Goal: Task Accomplishment & Management: Use online tool/utility

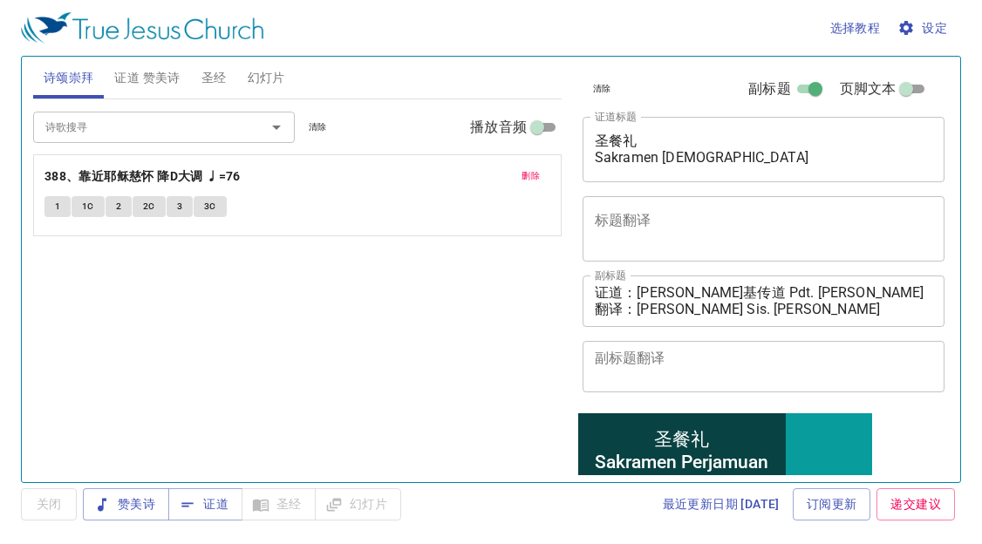
click at [98, 304] on div "诗歌搜寻 诗歌搜寻 清除 播放音频 删除 388、靠近耶稣慈怀 降D大调 ♩=76 1 1C 2 2C 3 3C" at bounding box center [297, 283] width 528 height 368
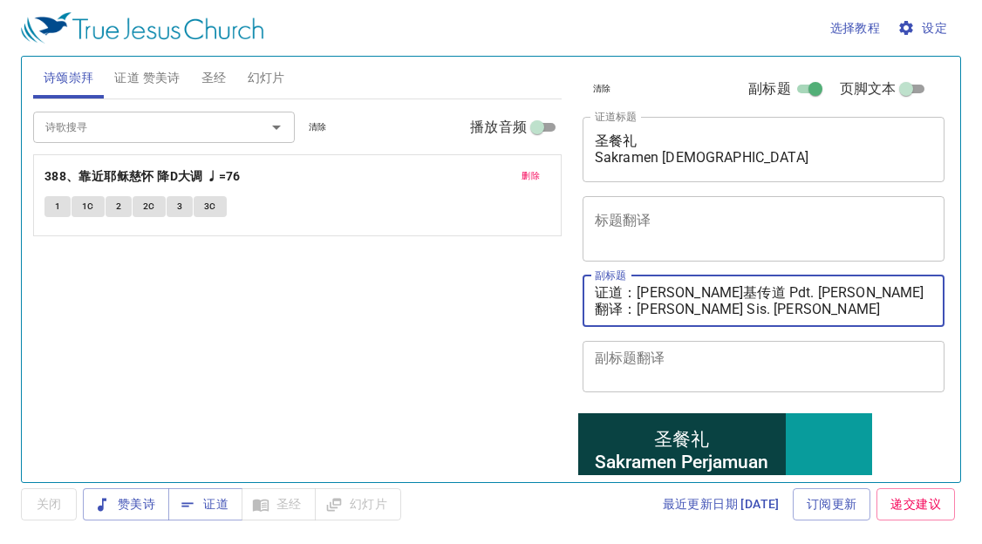
drag, startPoint x: 640, startPoint y: 297, endPoint x: 849, endPoint y: 291, distance: 209.3
click at [849, 291] on textarea "证道：李玛拉基传道 Pdt. Malachi Lee 翻译：邓彩颜姊妹 Sis. Tang Choi Ngan" at bounding box center [764, 300] width 338 height 33
paste textarea "赖秋明弟兄 Bro. Lai Chew Min"
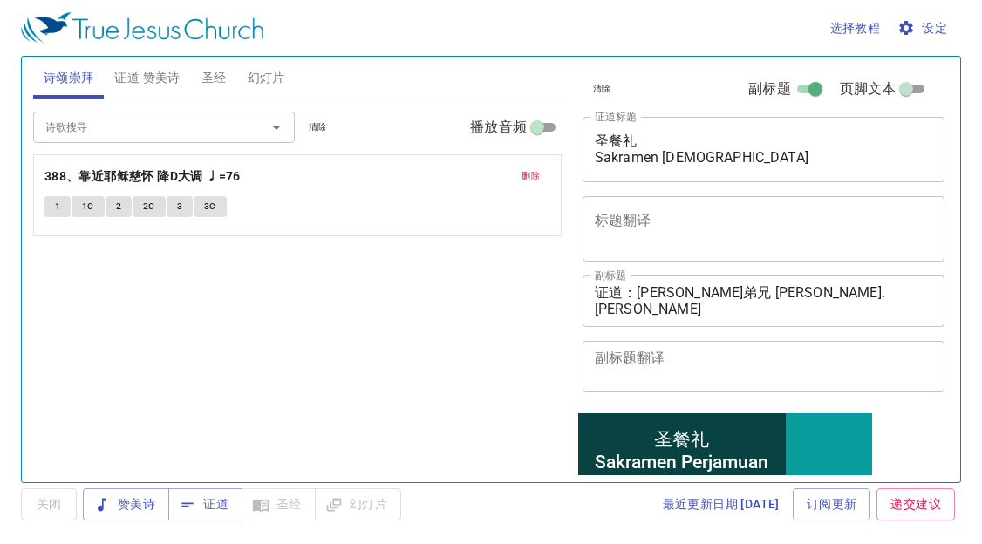
click at [101, 396] on div "诗歌搜寻 诗歌搜寻 清除 播放音频 删除 388、靠近耶稣慈怀 降D大调 ♩=76 1 1C 2 2C 3 3C" at bounding box center [297, 283] width 528 height 368
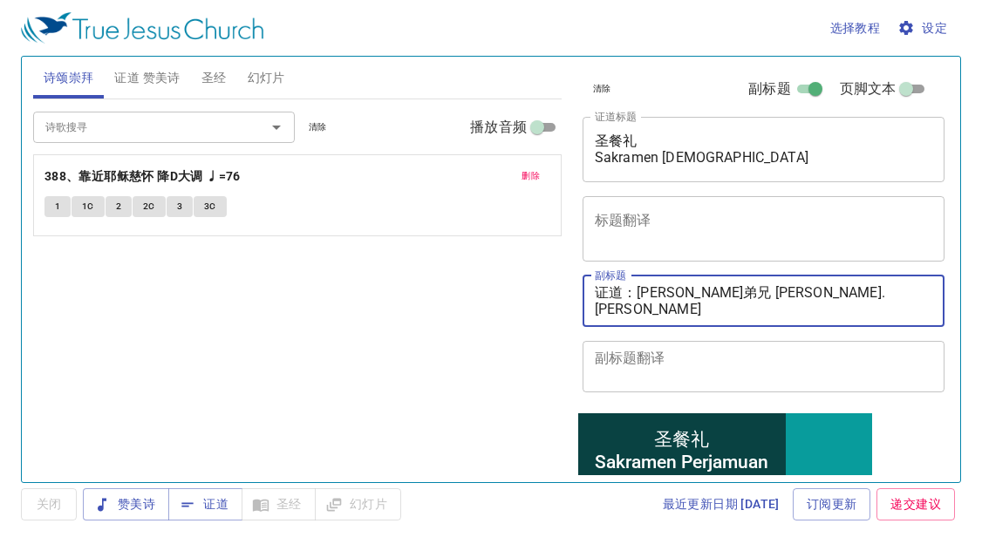
drag, startPoint x: 643, startPoint y: 309, endPoint x: 865, endPoint y: 305, distance: 221.5
click at [864, 308] on textarea "证道：赖秋明弟兄 Bro. Lai Chew Min 翻译：邓彩颜姊妹 Sis. Tang Choi Ngan" at bounding box center [764, 300] width 338 height 33
paste textarea
click at [50, 330] on div "诗歌搜寻 诗歌搜寻 清除 播放音频 删除 388、靠近耶稣慈怀 降D大调 ♩=76 1 1C 2 2C 3 3C" at bounding box center [297, 283] width 528 height 368
click at [641, 305] on textarea "证道：赖秋明弟兄 Bro. Lai Chew Min 翻译：" at bounding box center [764, 300] width 338 height 33
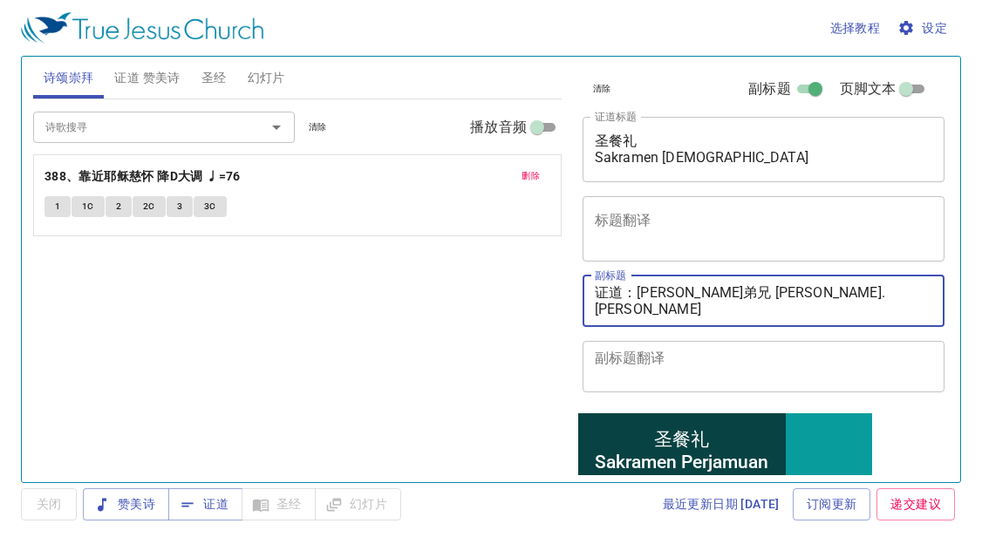
paste textarea "韩永光弟兄 Bro. Daniel Han"
type textarea "证道：[PERSON_NAME]弟兄 [PERSON_NAME]. [PERSON_NAME] 翻译：[PERSON_NAME]弟兄 [PERSON_NAME…"
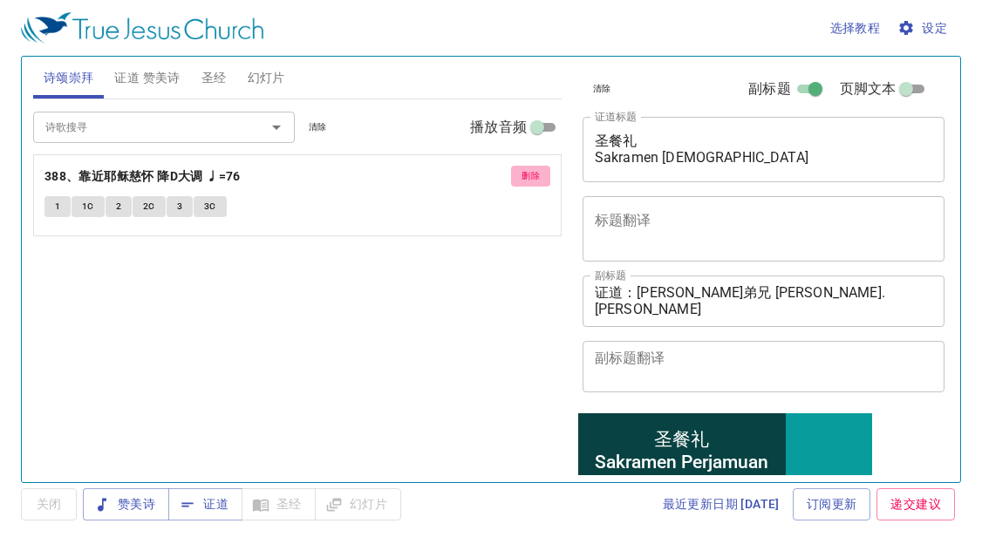
click at [522, 180] on span "删除" at bounding box center [530, 176] width 18 height 16
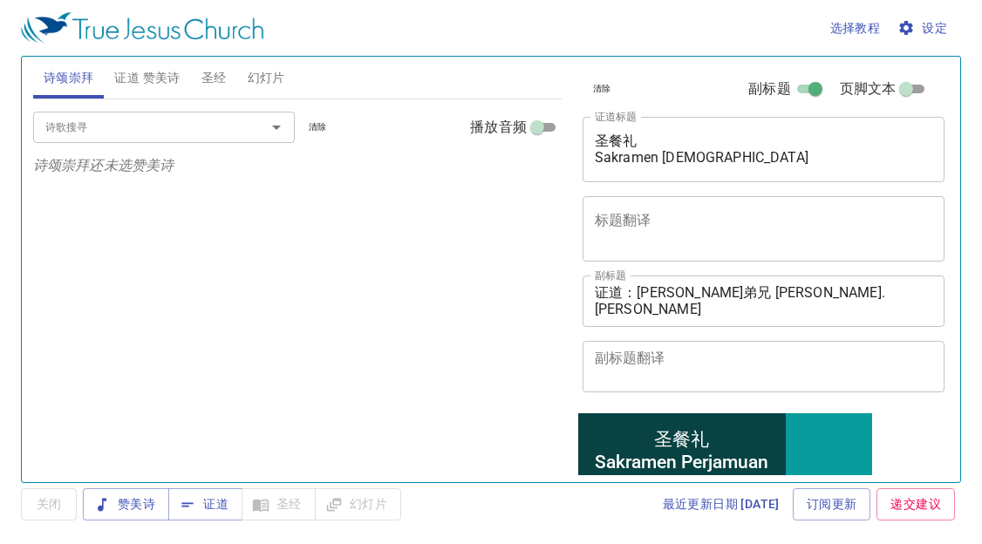
click at [149, 80] on span "证道 赞美诗" at bounding box center [146, 78] width 65 height 22
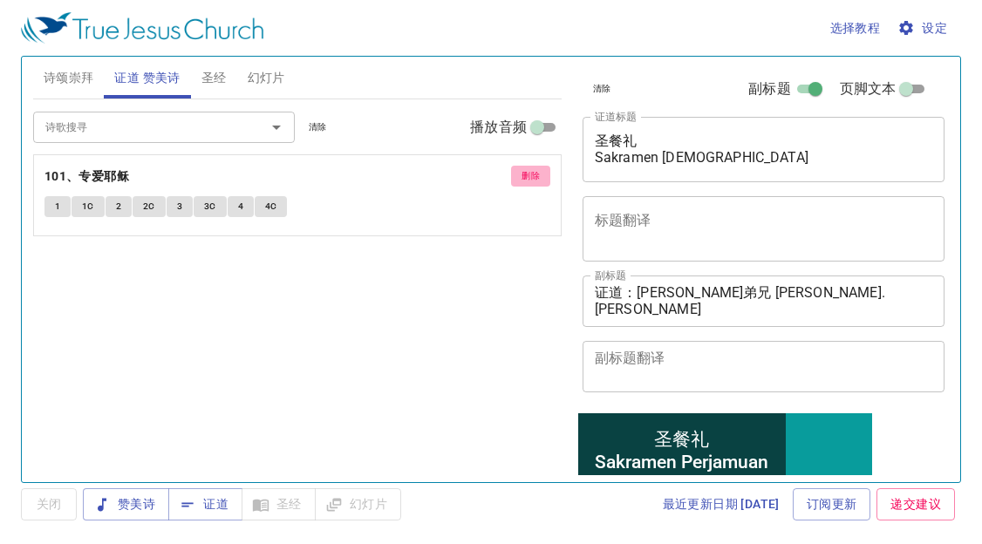
click at [530, 167] on button "删除" at bounding box center [530, 176] width 39 height 21
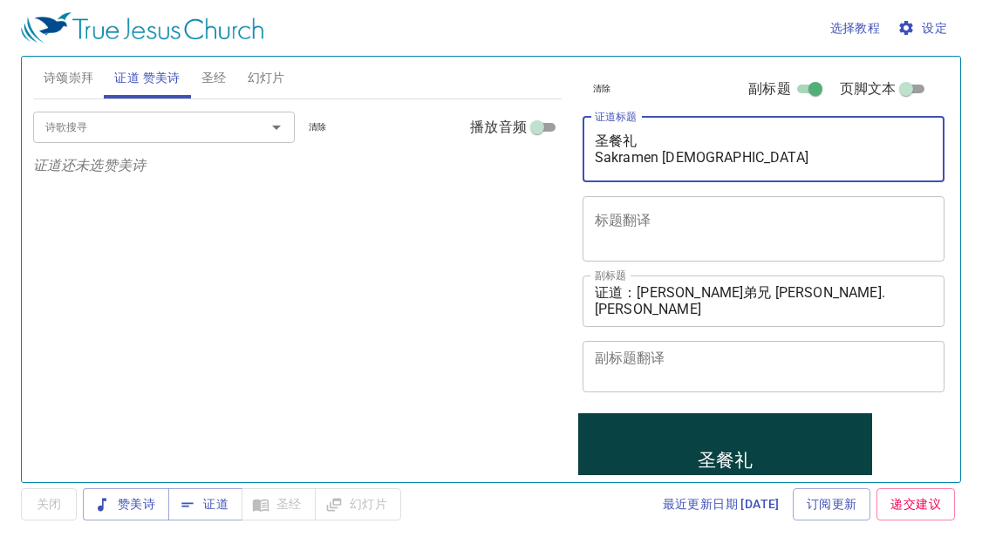
drag, startPoint x: 594, startPoint y: 141, endPoint x: 697, endPoint y: 142, distance: 102.9
click at [697, 142] on textarea "圣餐礼 Sakramen Perjamuan Kudus" at bounding box center [764, 149] width 338 height 33
drag, startPoint x: 594, startPoint y: 162, endPoint x: 810, endPoint y: 165, distance: 216.2
click at [810, 165] on textarea "守住 Sakramen Perjamuan Kudus" at bounding box center [764, 149] width 338 height 33
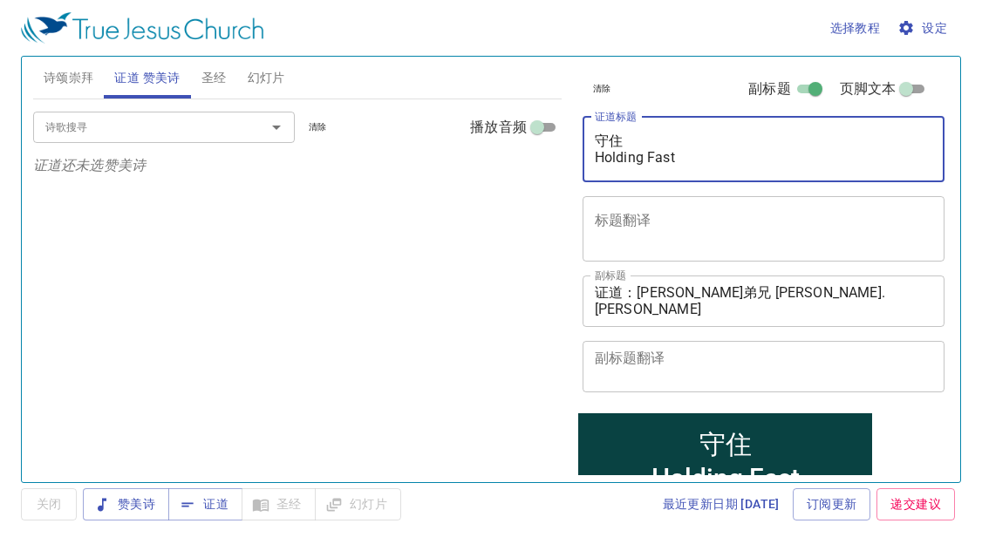
type textarea "守住 Holding Fast"
click at [149, 130] on input "诗歌搜寻" at bounding box center [138, 127] width 200 height 20
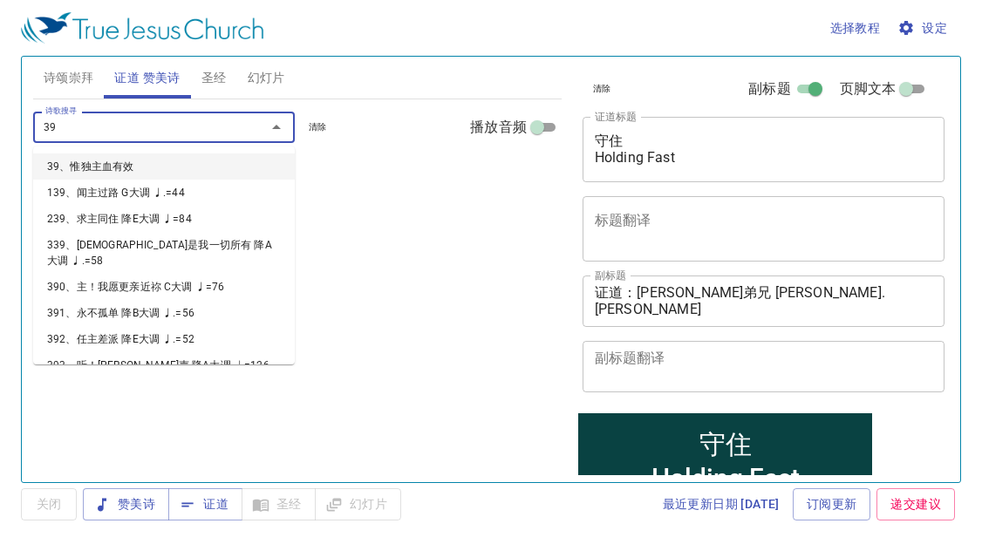
type input "399"
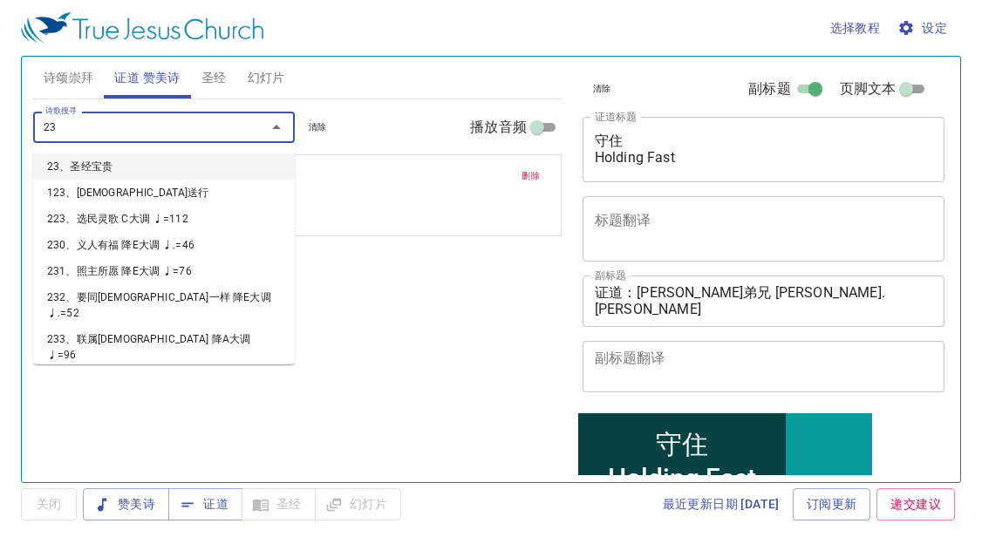
type input "234"
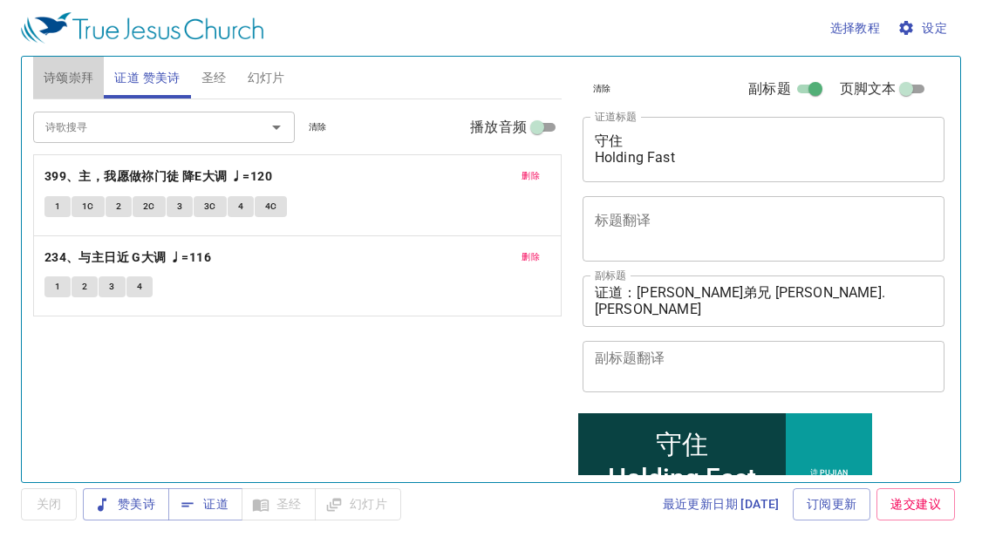
click at [50, 78] on span "诗颂崇拜" at bounding box center [69, 78] width 51 height 22
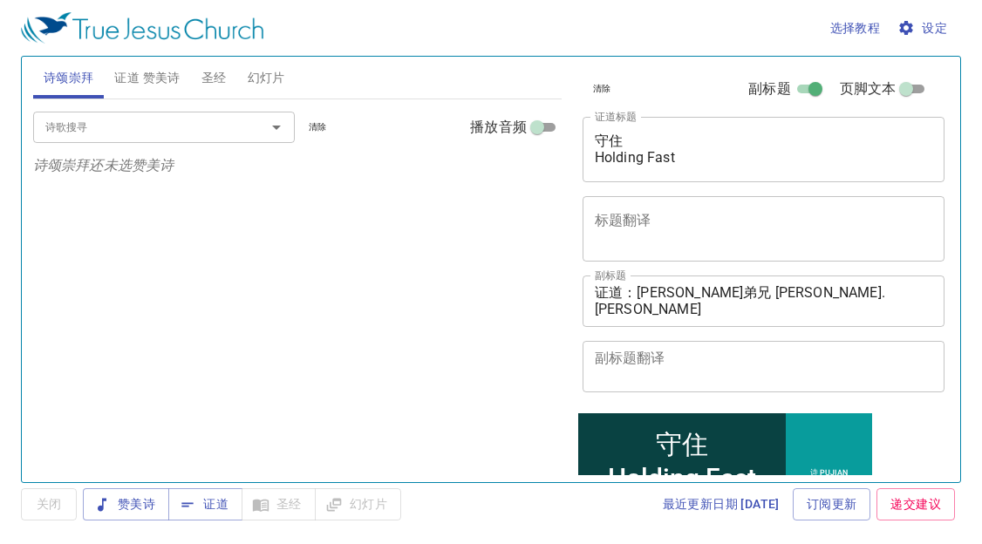
click at [136, 82] on span "证道 赞美诗" at bounding box center [146, 78] width 65 height 22
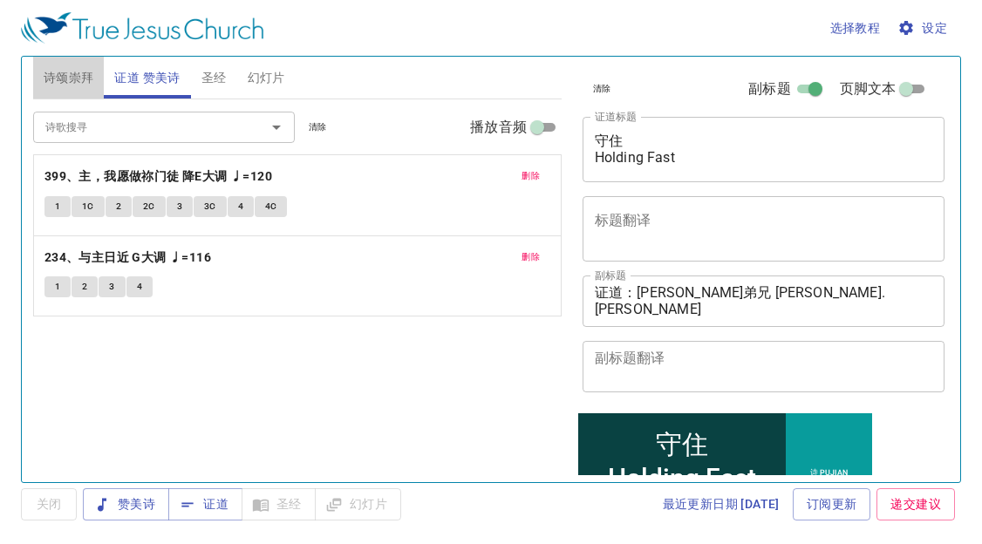
click at [89, 76] on span "诗颂崇拜" at bounding box center [69, 78] width 51 height 22
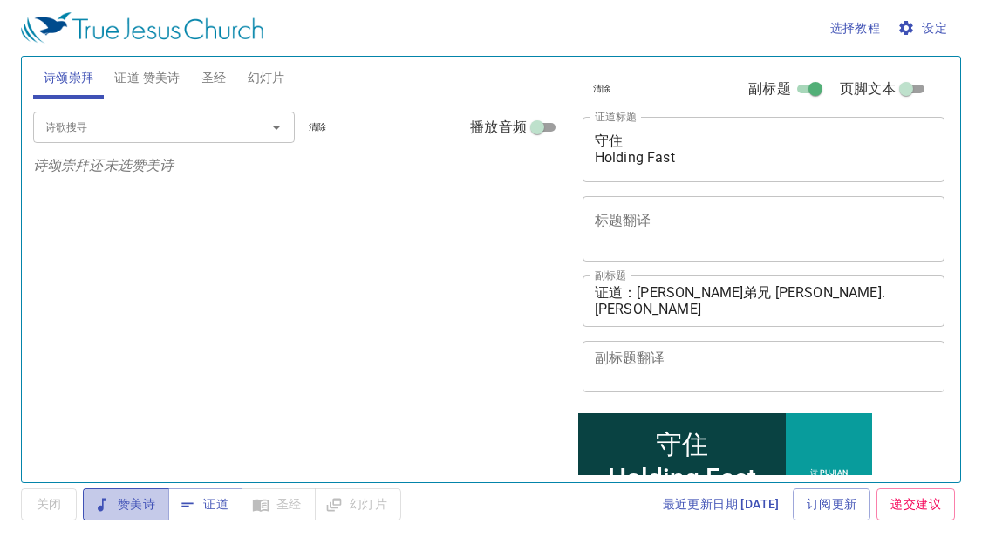
click at [121, 510] on span "赞美诗" at bounding box center [126, 504] width 58 height 22
click at [930, 17] on span "设定" at bounding box center [924, 28] width 46 height 22
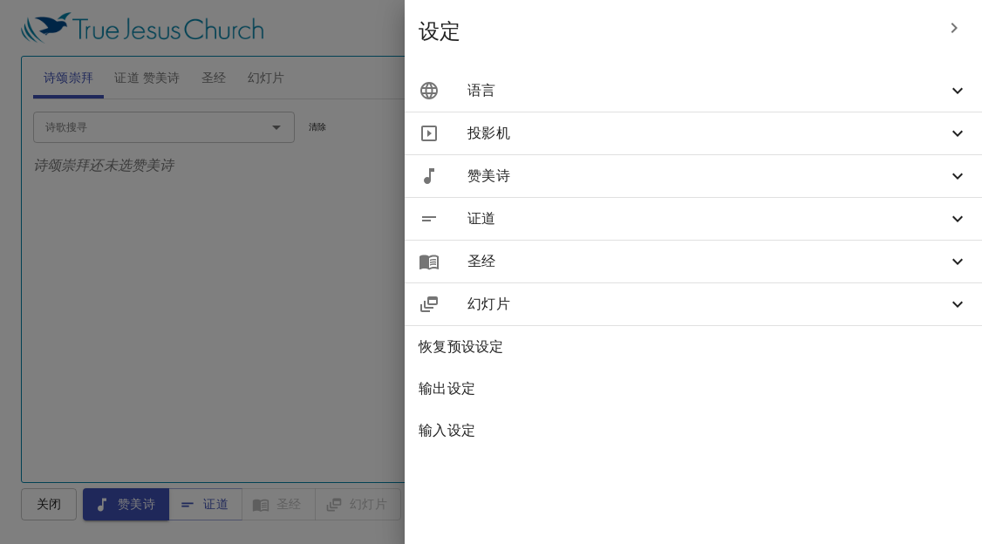
click at [787, 75] on div "语言" at bounding box center [693, 91] width 577 height 42
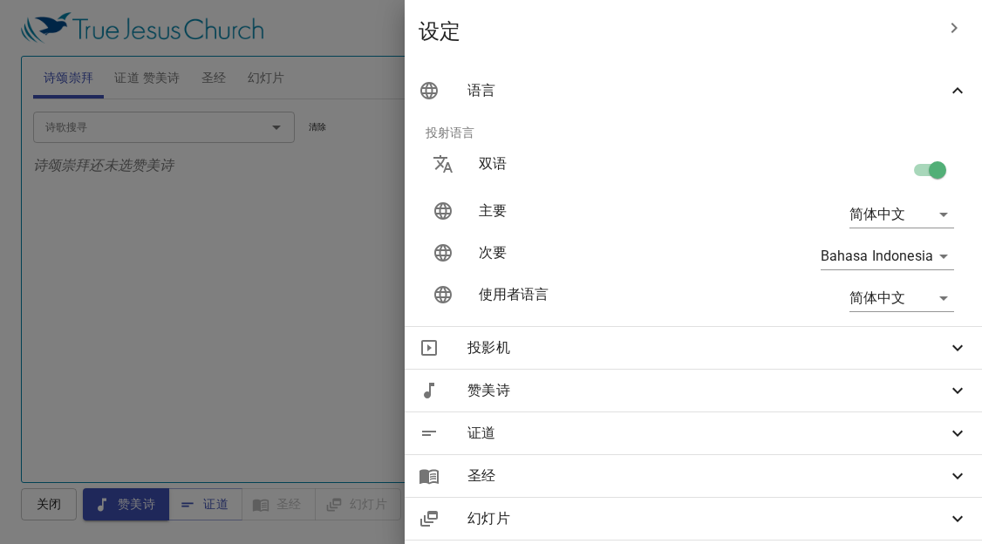
click at [859, 250] on body "选择教程 设定 诗颂崇拜 证道 赞美诗 圣经 幻灯片 诗歌搜寻 诗歌搜寻 清除 播放音频 诗颂崇拜还未选赞美诗 诗歌搜寻 诗歌搜寻 清除 播放音频 删除 39…" at bounding box center [491, 272] width 982 height 544
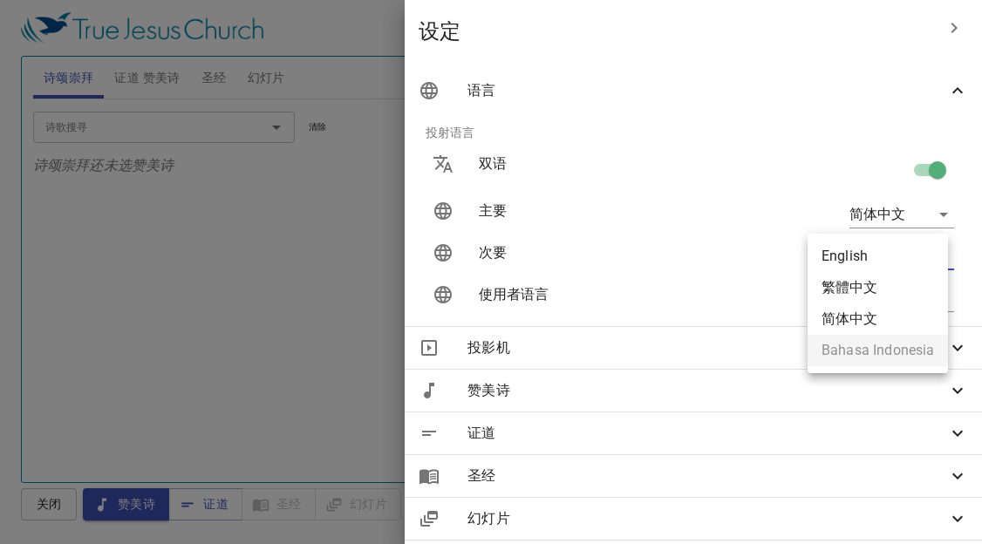
click at [858, 253] on li "English" at bounding box center [877, 256] width 140 height 31
type input "en"
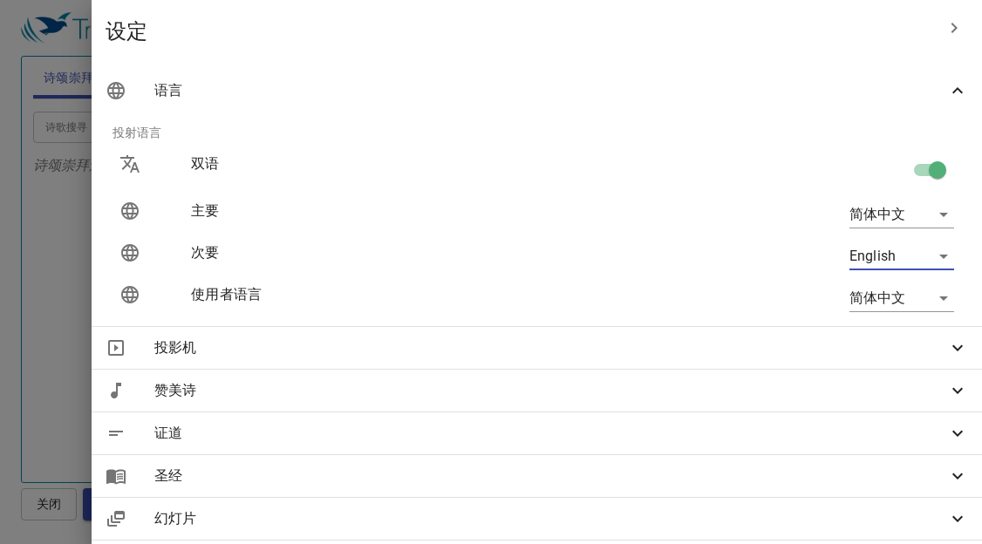
click at [426, 285] on div at bounding box center [491, 272] width 982 height 544
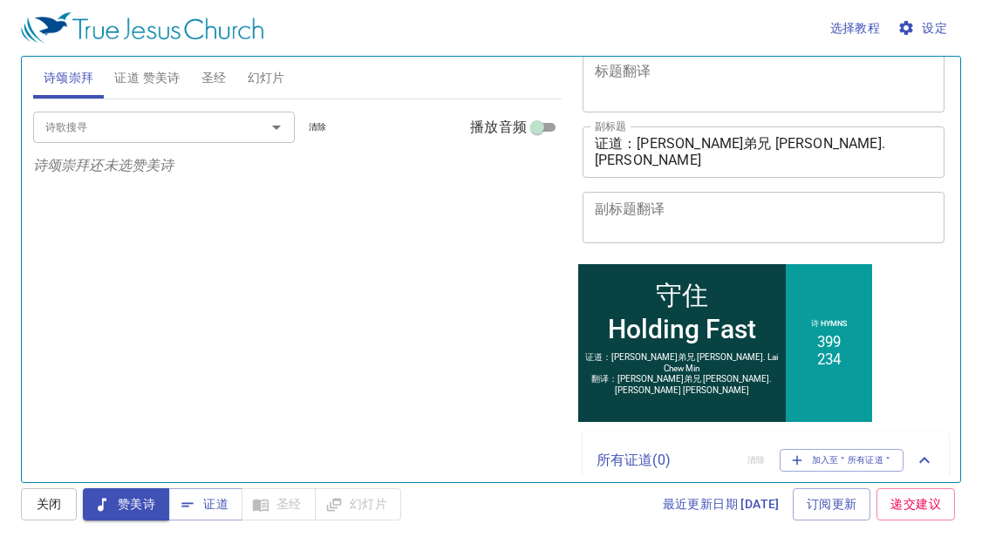
scroll to position [219, 0]
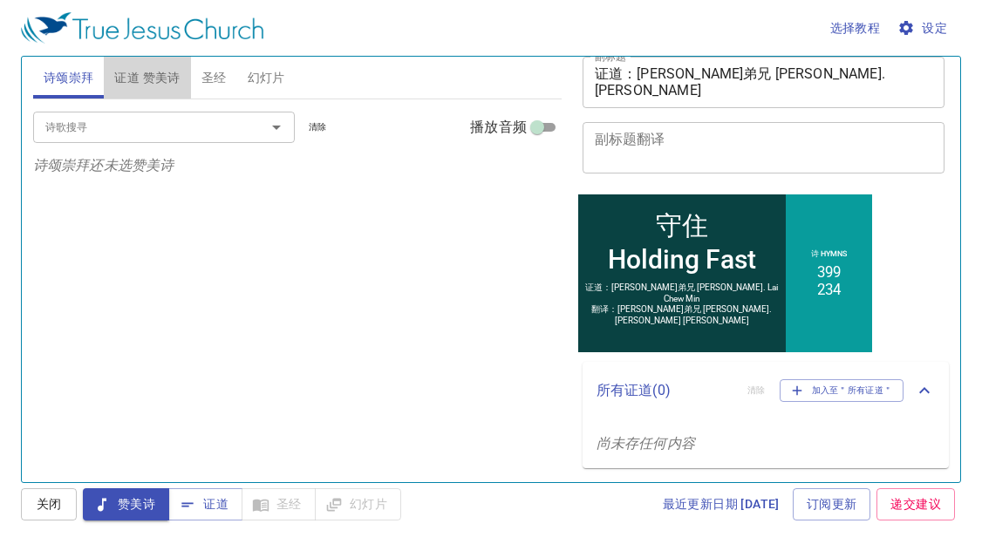
click at [175, 71] on span "证道 赞美诗" at bounding box center [146, 78] width 65 height 22
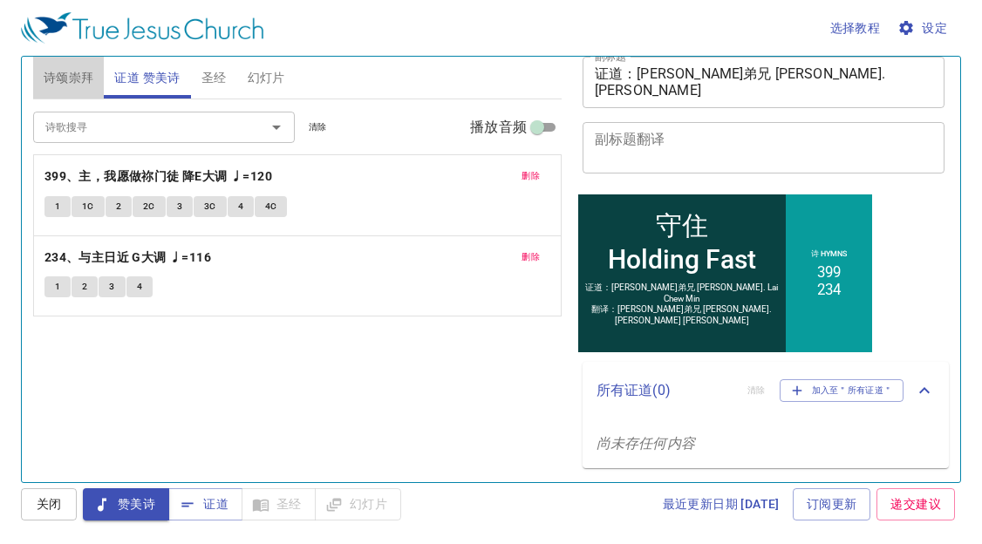
click at [81, 73] on span "诗颂崇拜" at bounding box center [69, 78] width 51 height 22
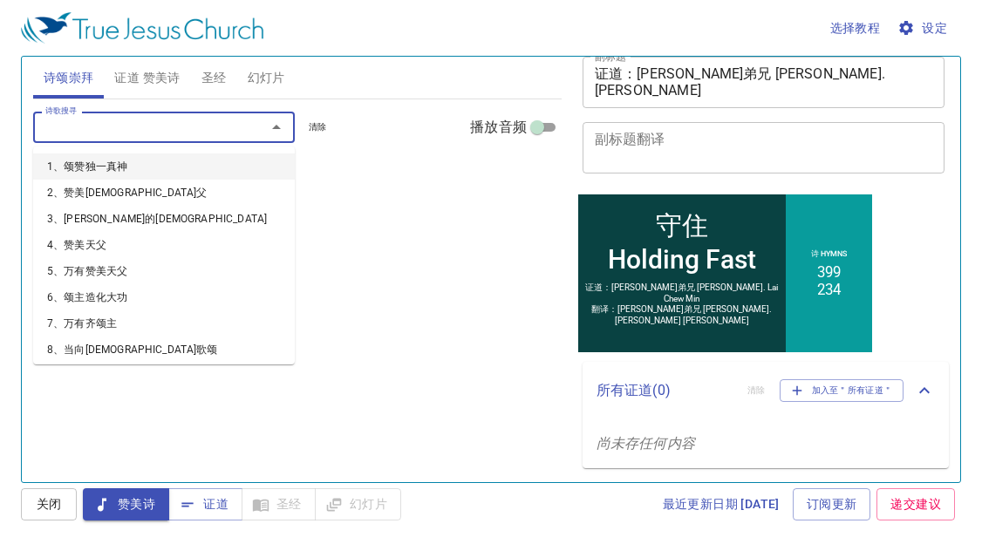
click at [92, 131] on input "诗歌搜寻" at bounding box center [138, 127] width 200 height 20
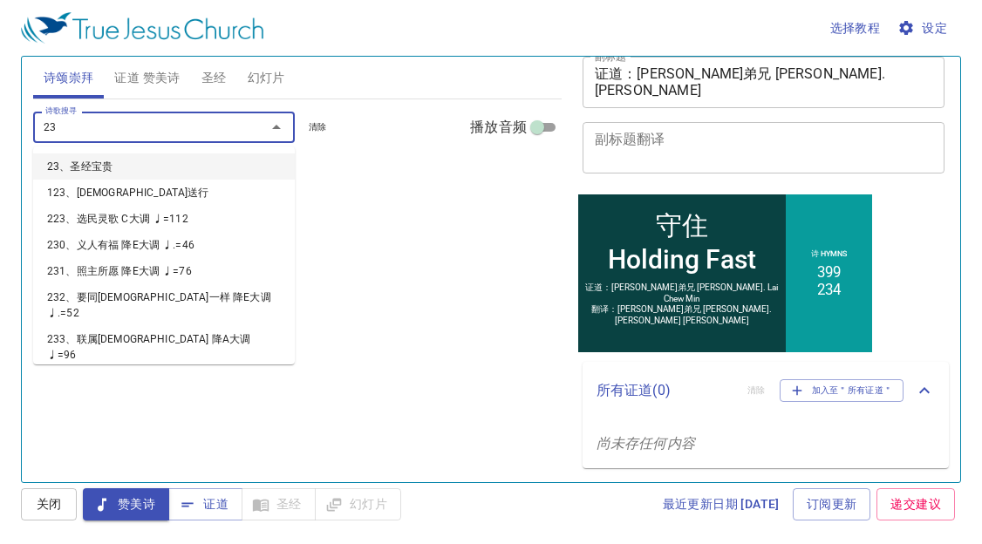
type input "236"
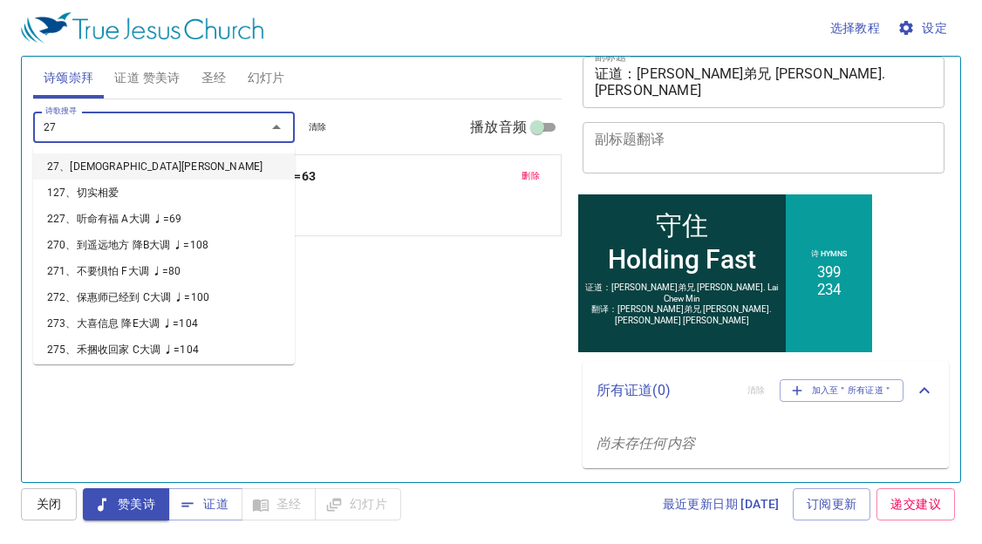
type input "275"
type input "276"
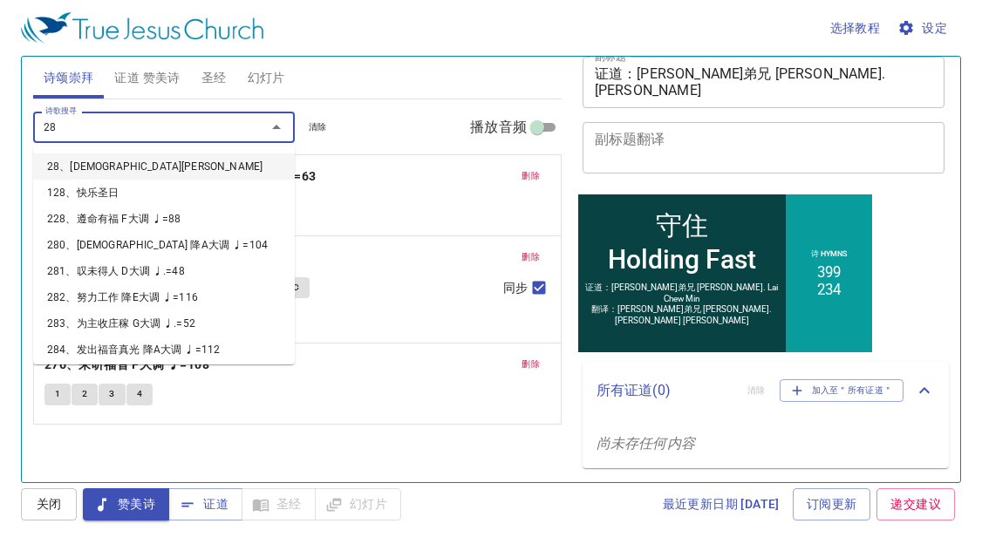
type input "285"
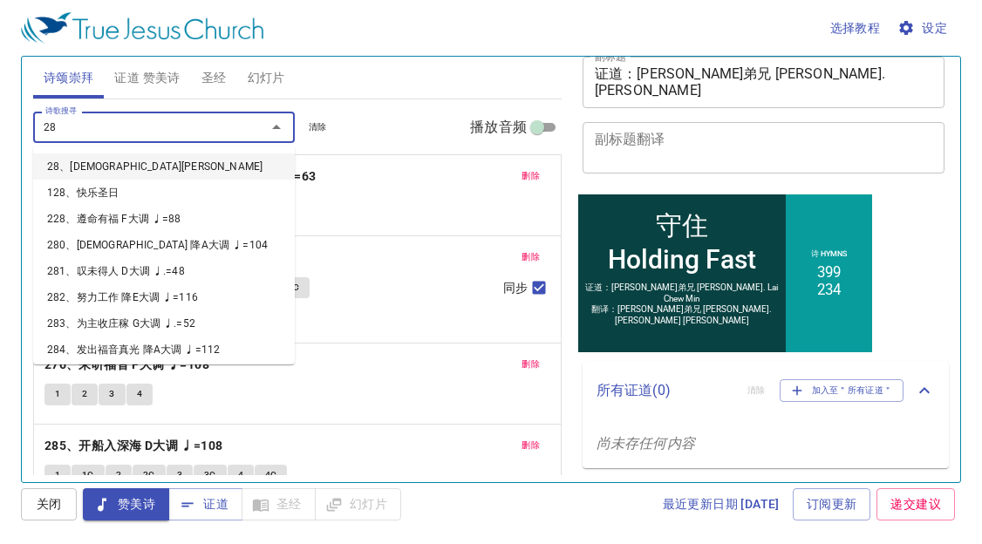
type input "286"
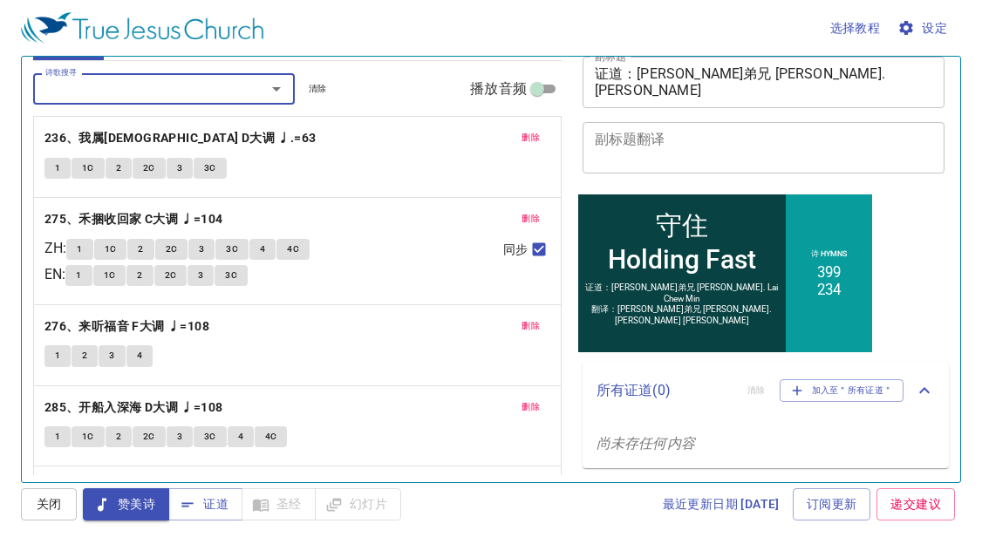
scroll to position [0, 0]
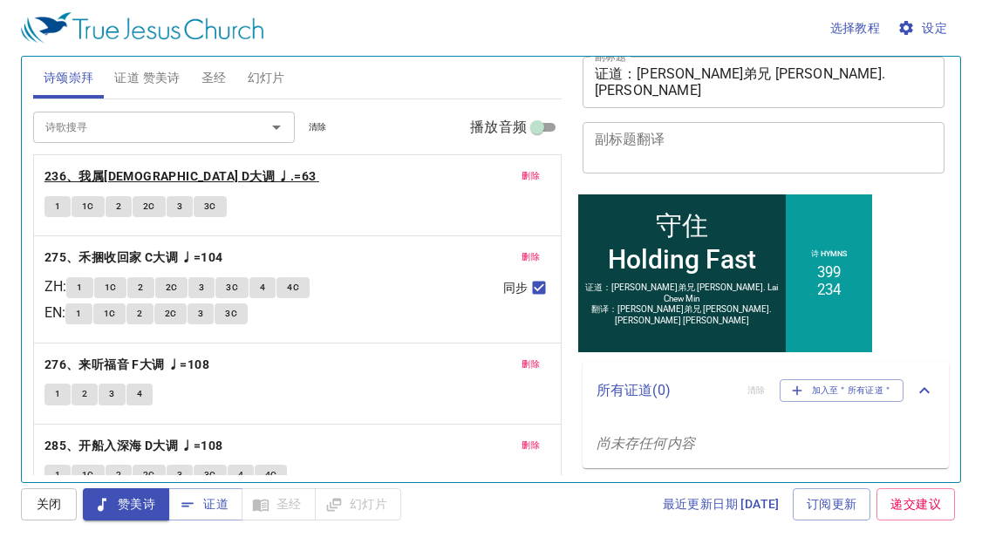
click at [148, 169] on b "236、我属耶稣 D大调 ♩.=63" at bounding box center [180, 177] width 272 height 22
click at [58, 209] on span "1" at bounding box center [57, 207] width 5 height 16
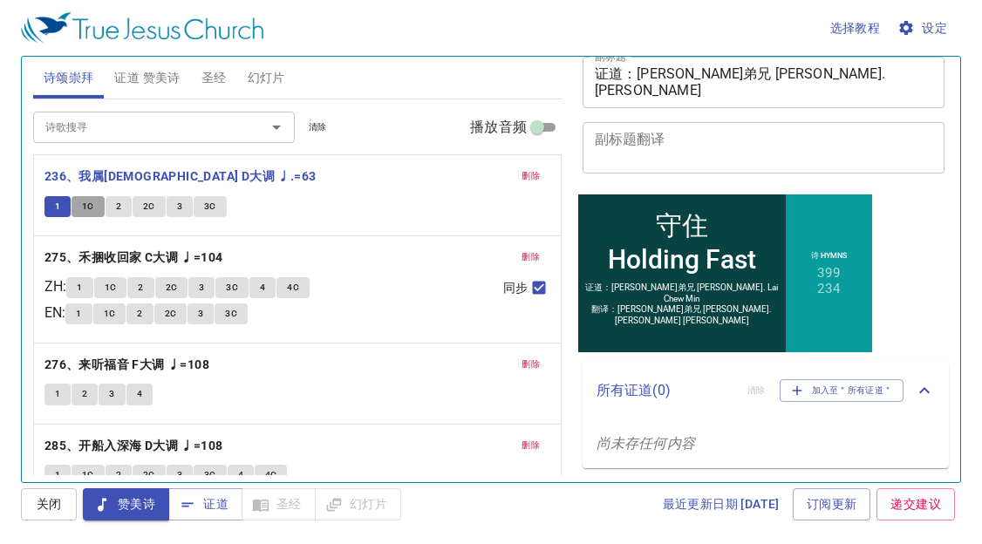
click at [84, 207] on span "1C" at bounding box center [88, 207] width 12 height 16
click at [120, 212] on span "2" at bounding box center [118, 207] width 5 height 16
click at [144, 208] on span "2C" at bounding box center [149, 207] width 12 height 16
click at [177, 208] on span "3" at bounding box center [179, 207] width 5 height 16
click at [207, 211] on span "3C" at bounding box center [210, 207] width 12 height 16
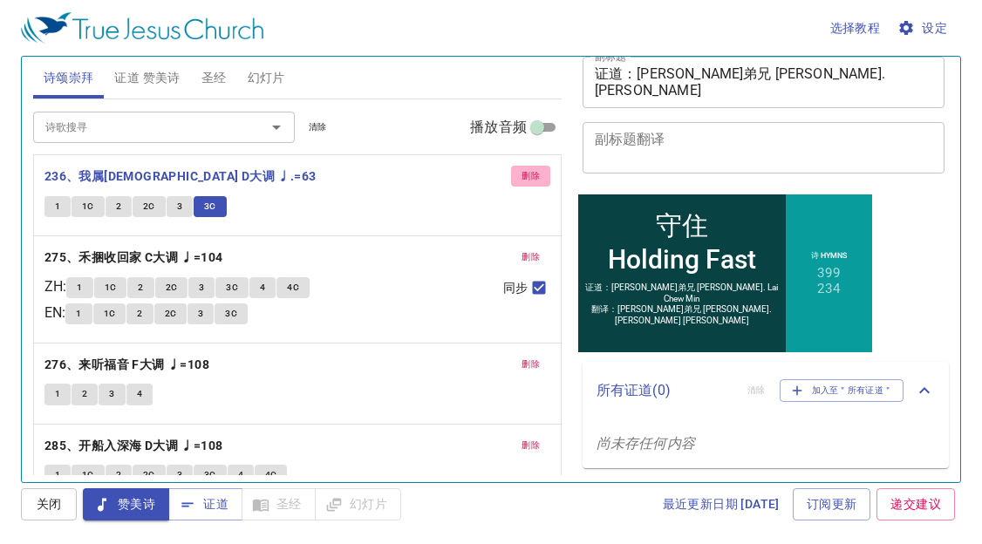
click at [521, 176] on span "删除" at bounding box center [530, 176] width 18 height 16
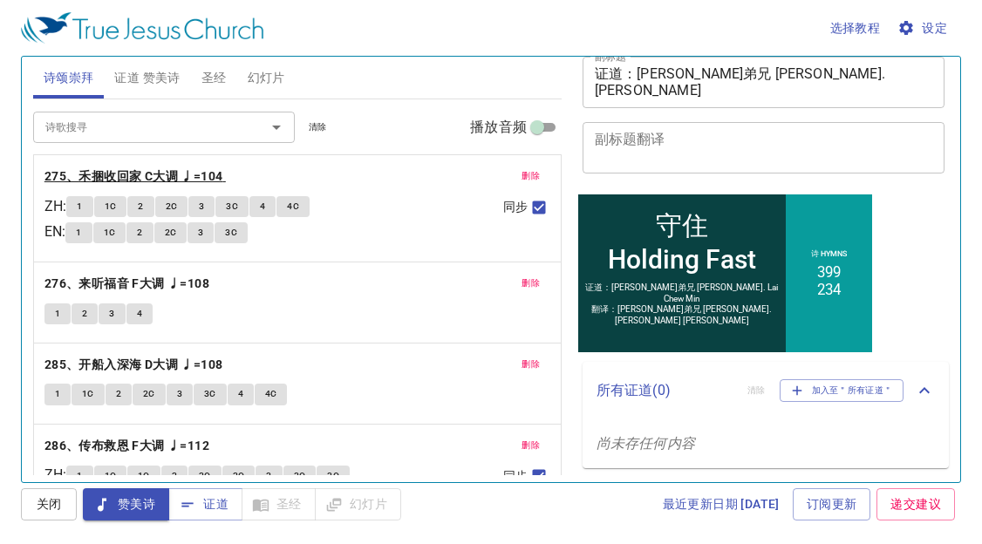
click at [200, 175] on b "275、禾捆收回家 C大调 ♩=104" at bounding box center [133, 177] width 179 height 22
click at [83, 202] on button "1" at bounding box center [79, 206] width 26 height 21
click at [112, 198] on button "1C" at bounding box center [110, 206] width 33 height 21
click at [143, 200] on span "2" at bounding box center [140, 207] width 5 height 16
click at [170, 200] on button "2C" at bounding box center [171, 206] width 33 height 21
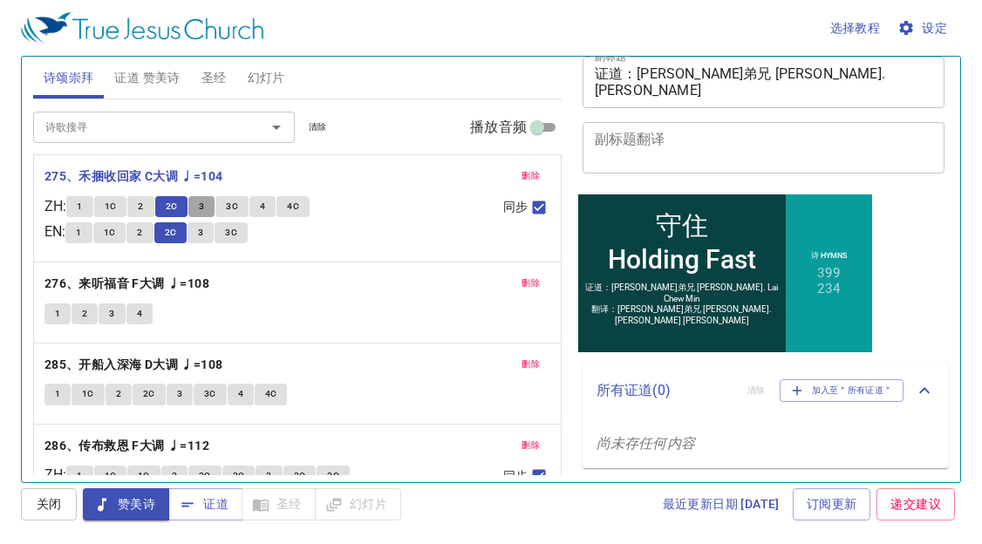
click at [202, 197] on button "3" at bounding box center [201, 206] width 26 height 21
click at [232, 206] on span "3C" at bounding box center [232, 207] width 12 height 16
click at [276, 209] on button "4" at bounding box center [262, 206] width 26 height 21
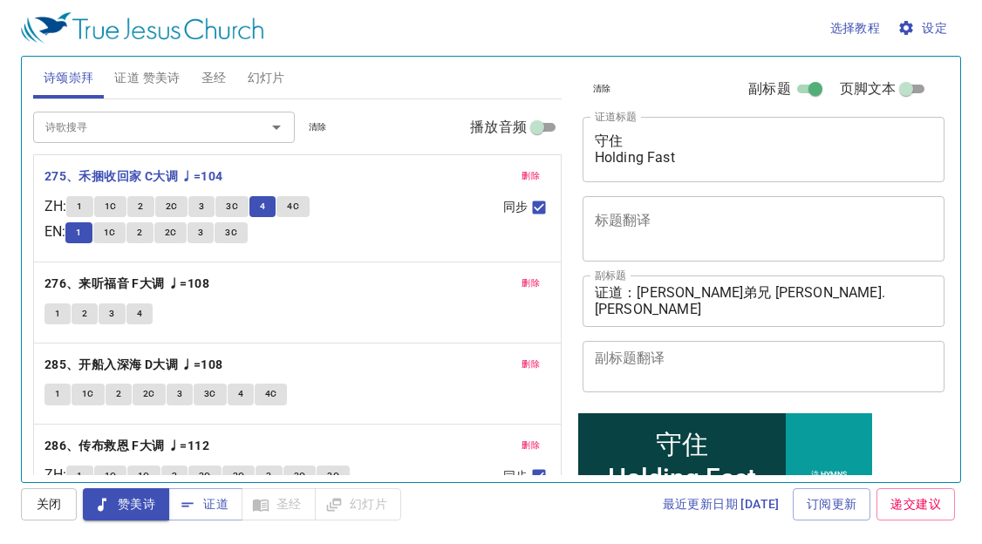
scroll to position [219, 0]
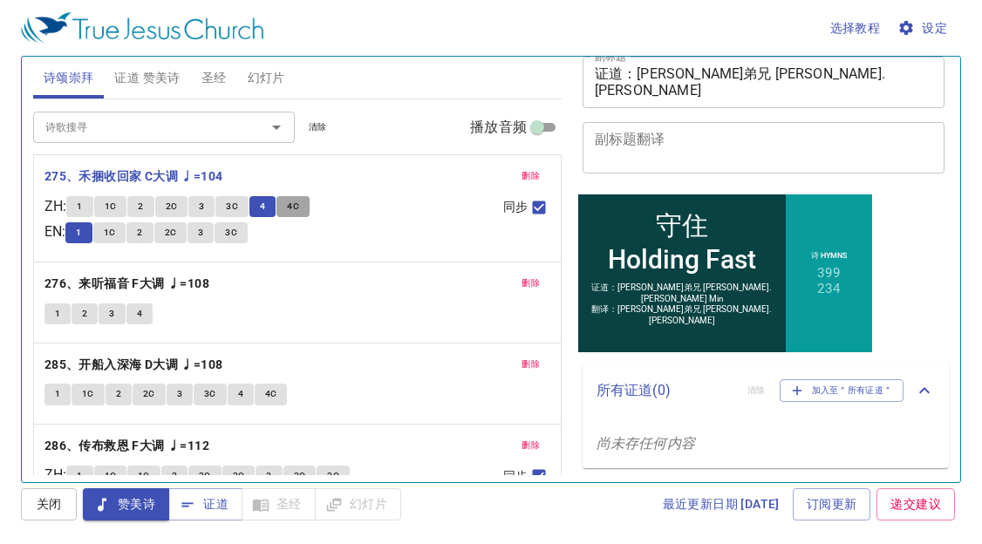
click at [290, 206] on button "4C" at bounding box center [292, 206] width 33 height 21
click at [527, 180] on button "删除" at bounding box center [530, 176] width 39 height 21
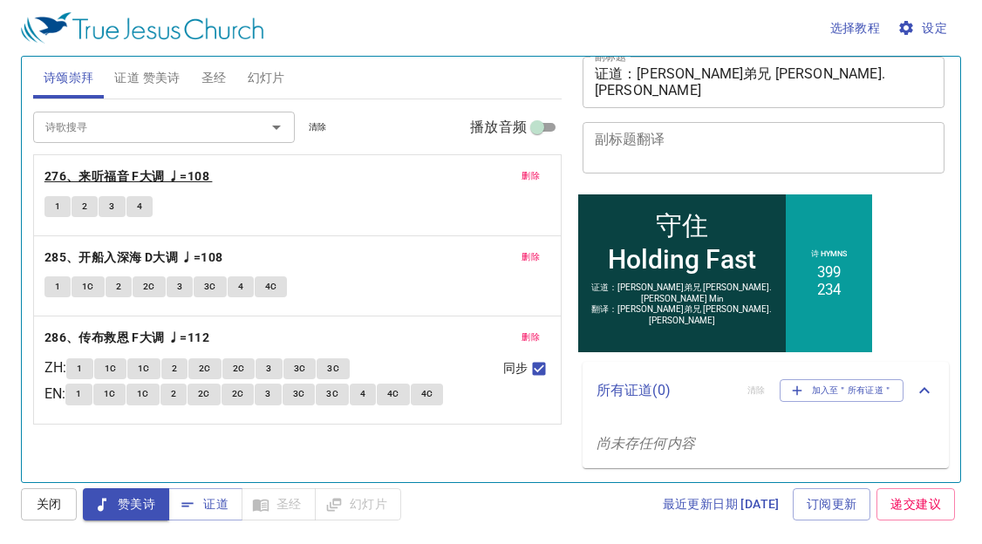
click at [181, 182] on b "276、来听福音 F大调 ♩=108" at bounding box center [126, 177] width 165 height 22
click at [57, 215] on button "1" at bounding box center [57, 206] width 26 height 21
click at [86, 216] on button "2" at bounding box center [84, 206] width 26 height 21
click at [113, 208] on span "3" at bounding box center [111, 207] width 5 height 16
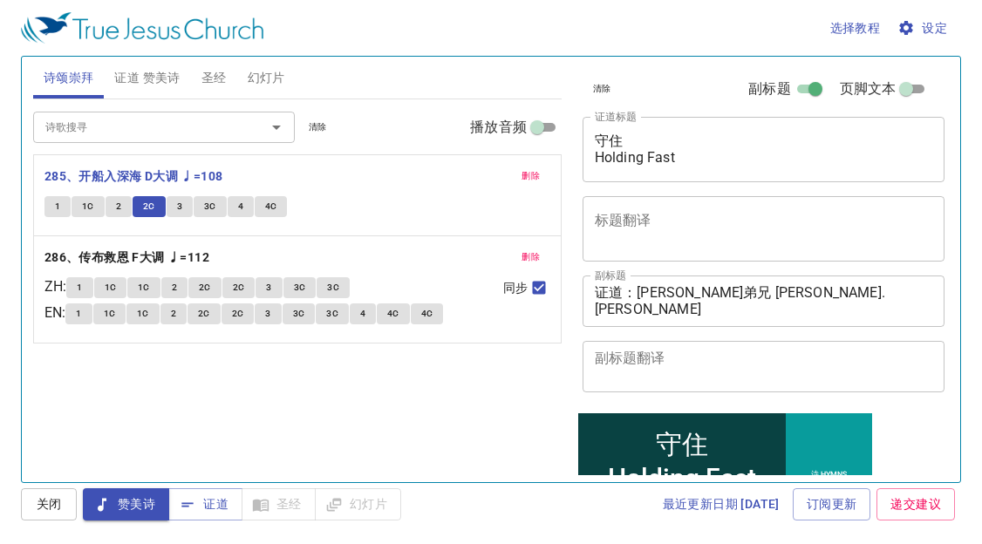
scroll to position [219, 0]
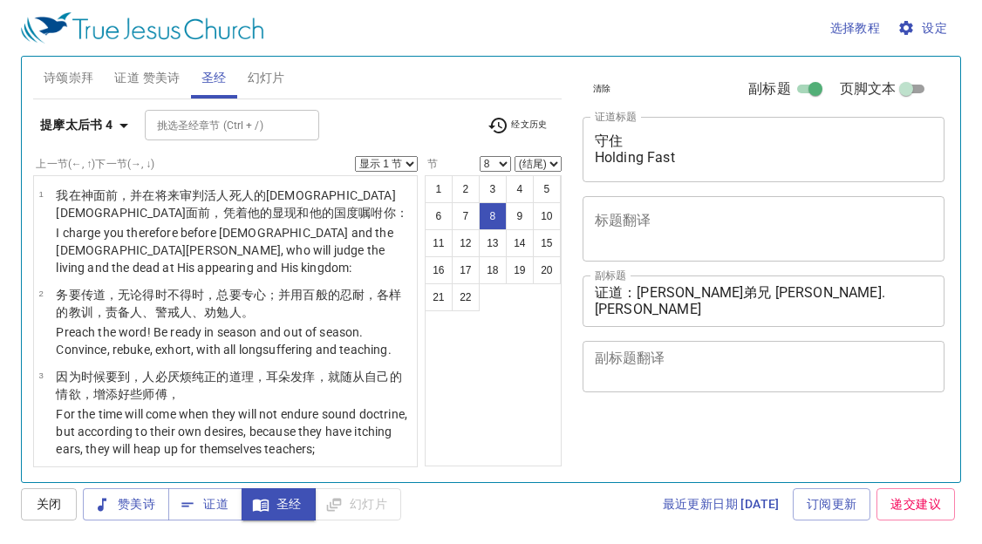
select select "8"
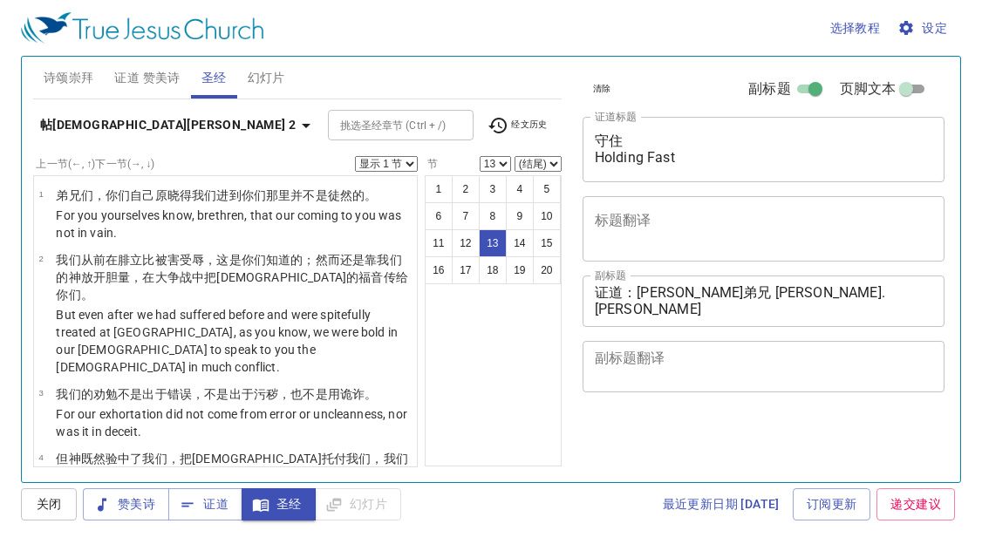
select select "13"
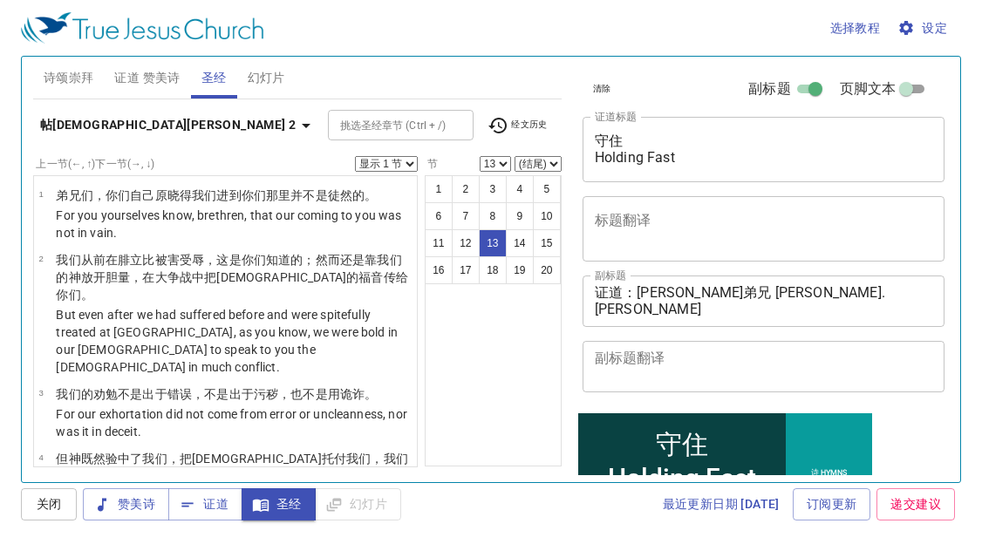
scroll to position [219, 0]
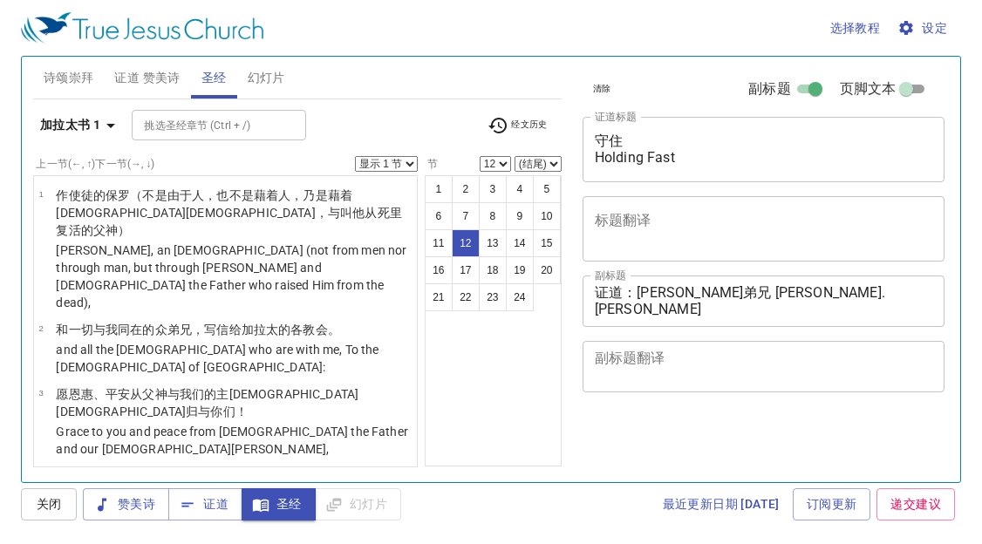
select select "12"
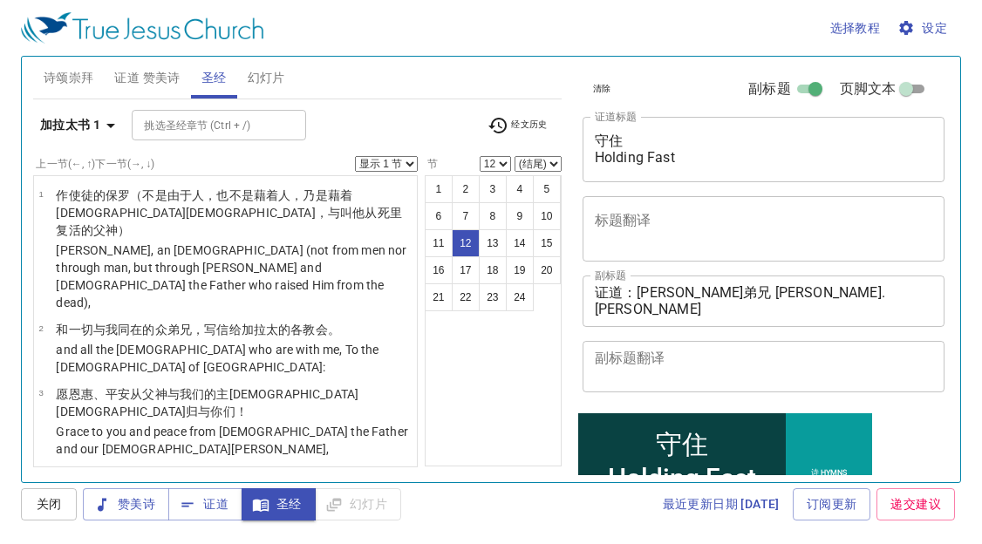
scroll to position [219, 0]
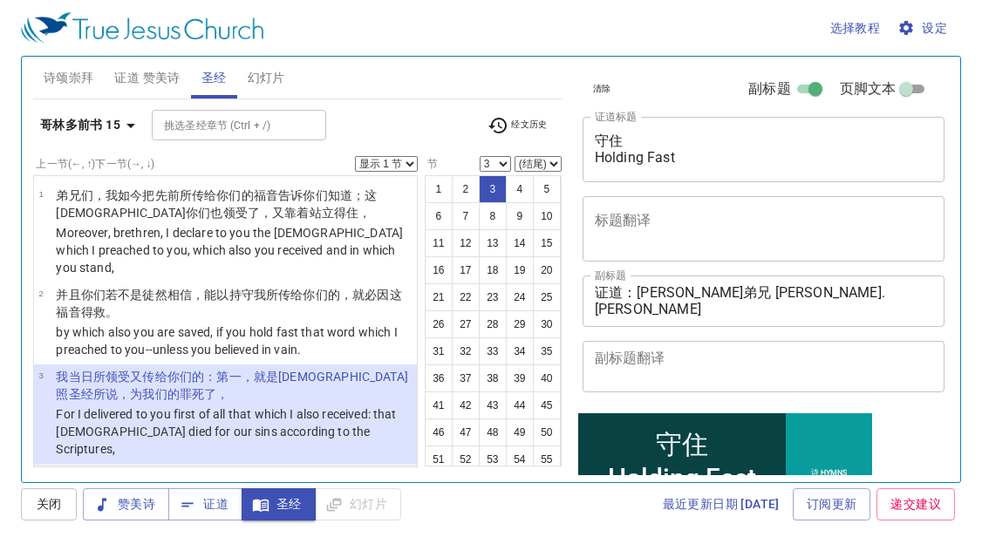
click at [86, 487] on p "and that He was buried, and that He rose again the third day according to the S…" at bounding box center [234, 504] width 356 height 35
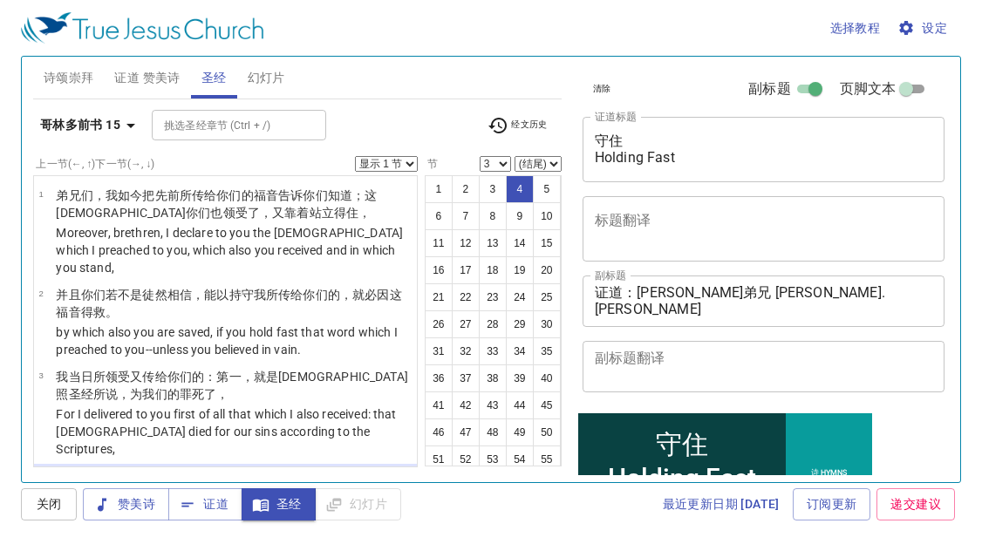
select select "4"
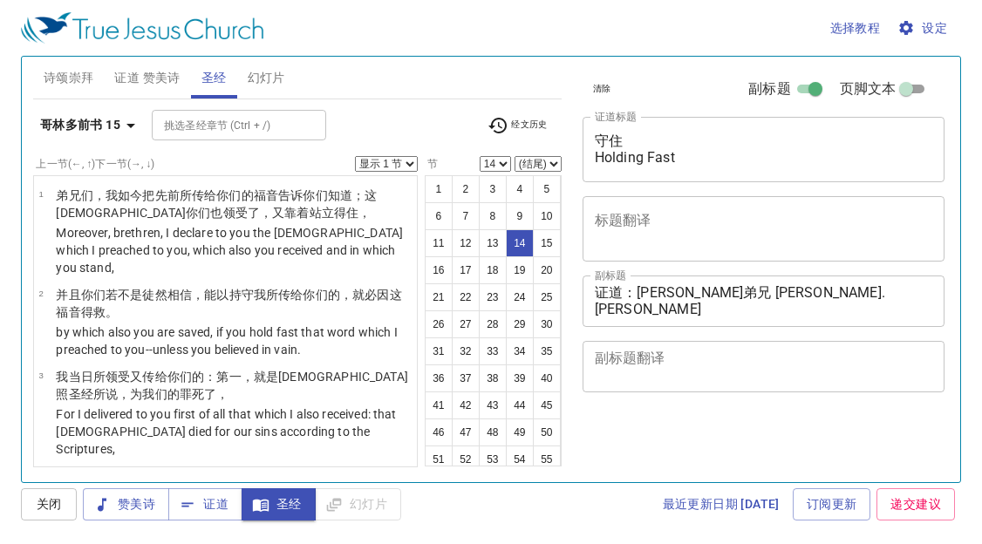
select select "14"
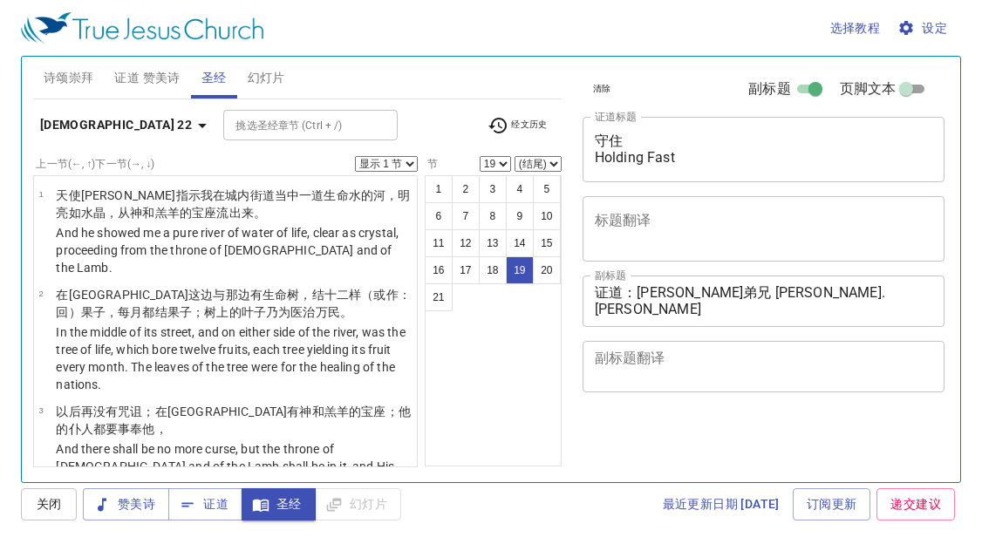
select select "19"
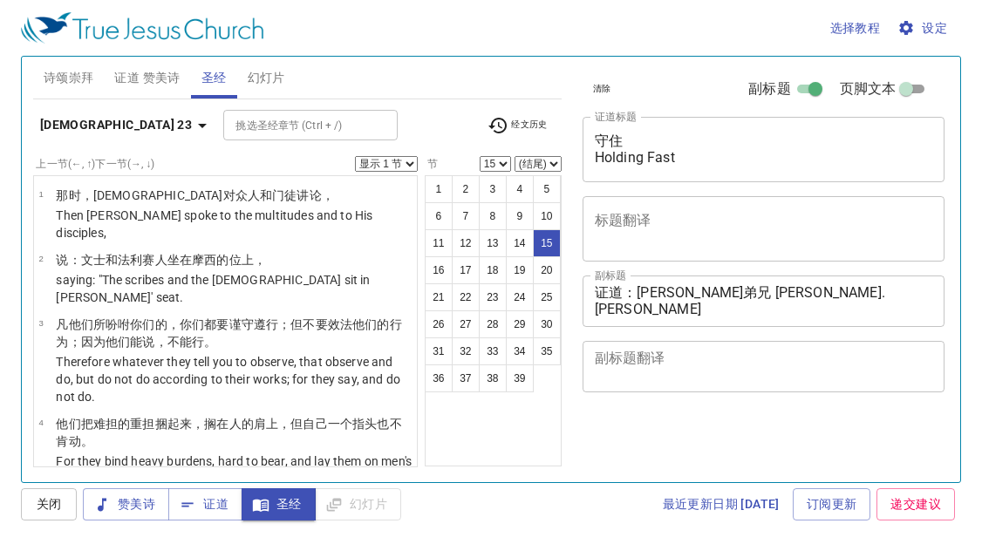
select select "15"
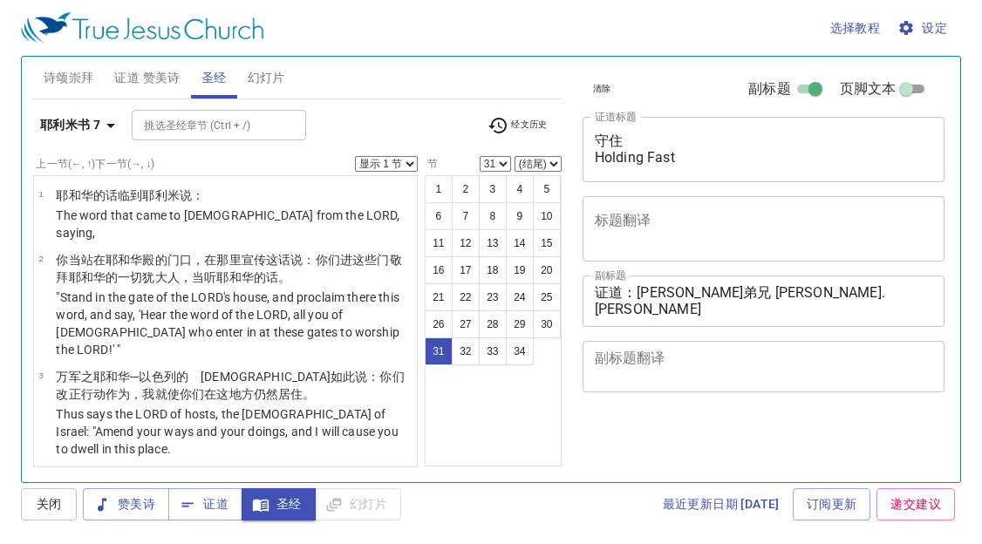
select select "31"
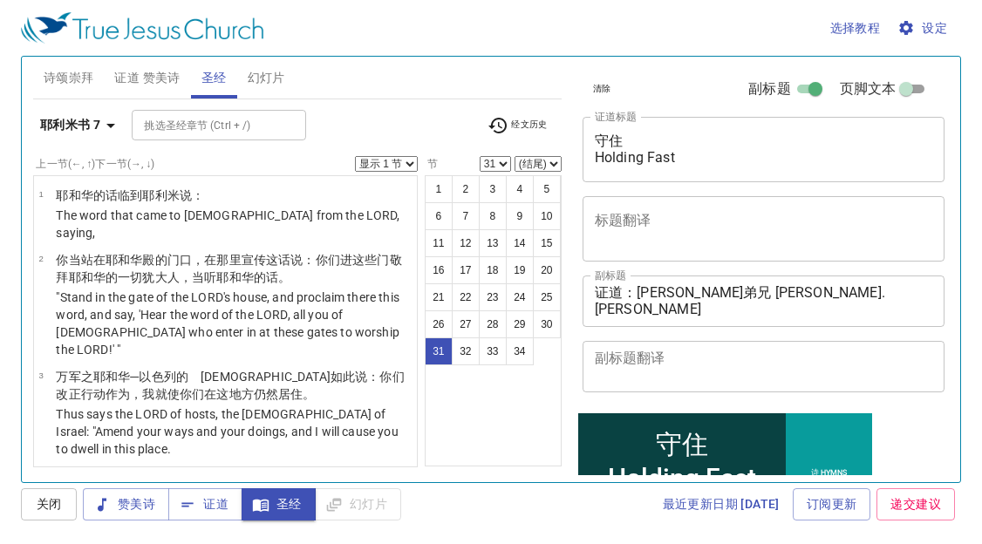
scroll to position [219, 0]
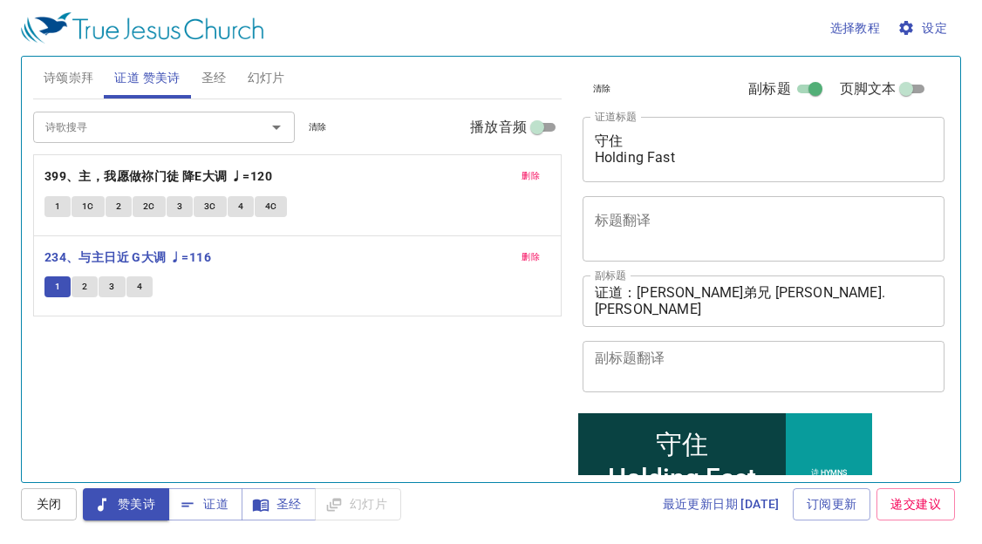
scroll to position [219, 0]
